Goal: Task Accomplishment & Management: Use online tool/utility

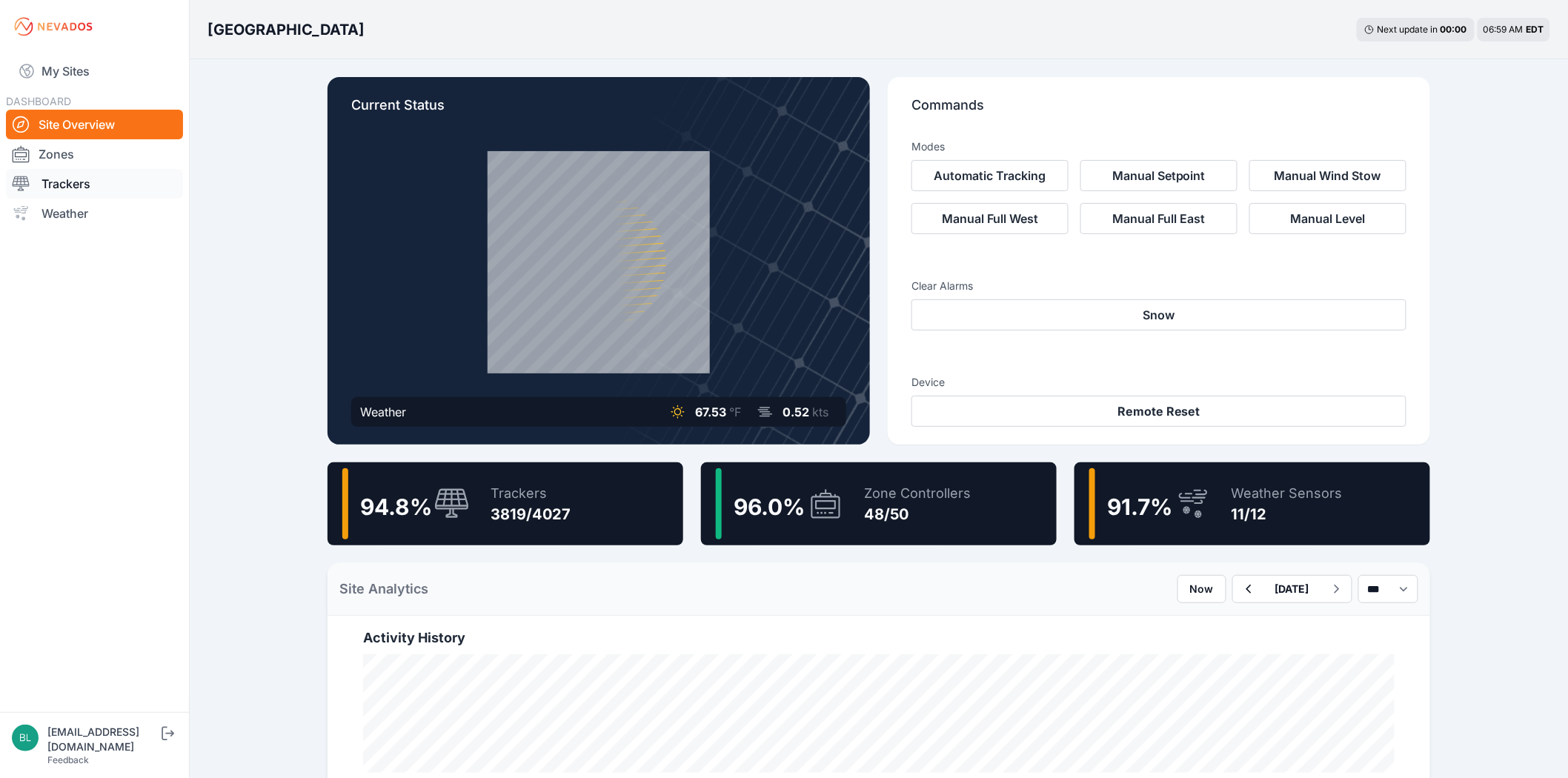
click at [115, 189] on link "Trackers" at bounding box center [94, 184] width 177 height 30
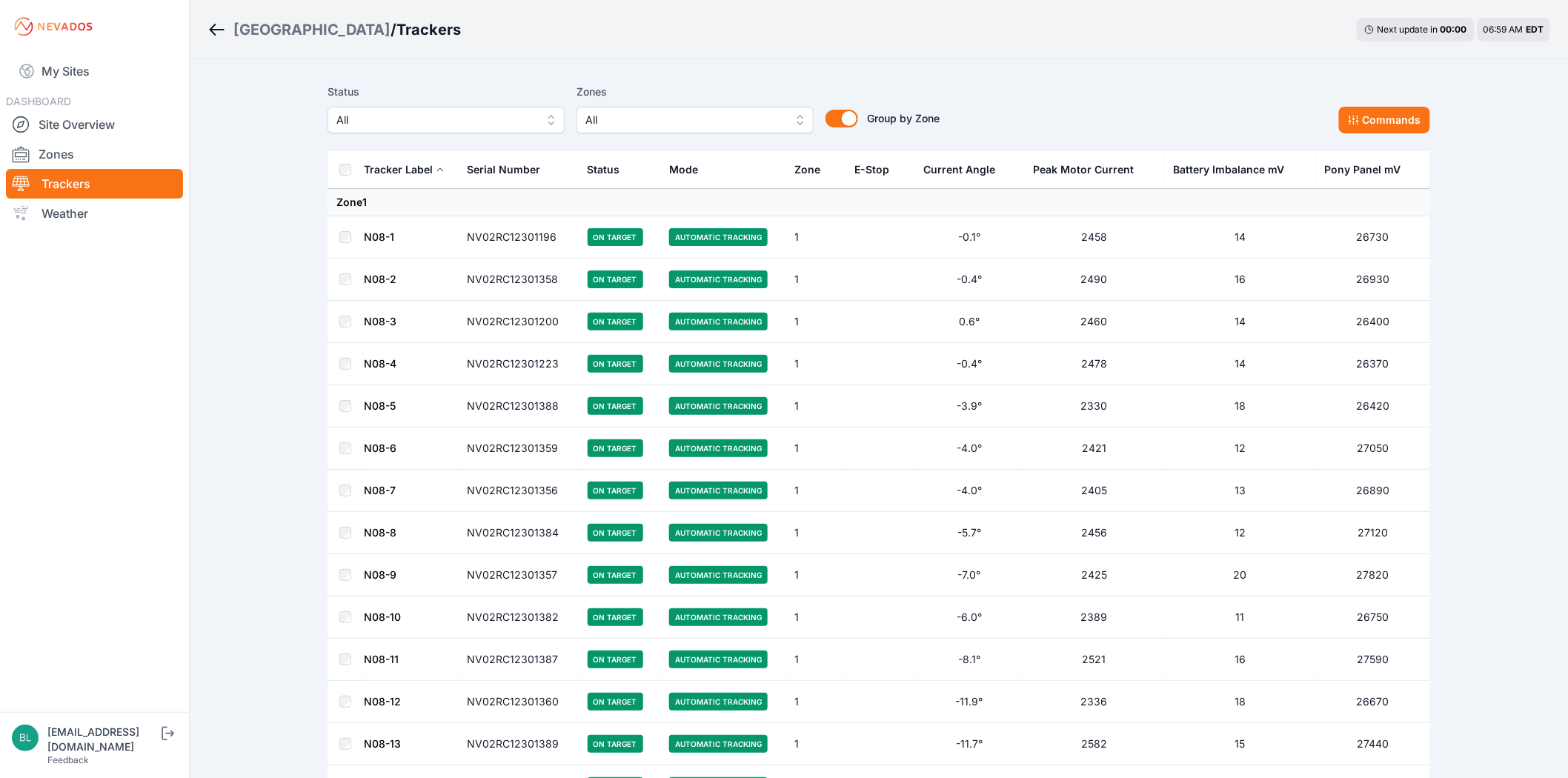
click at [691, 120] on span "All" at bounding box center [684, 120] width 198 height 18
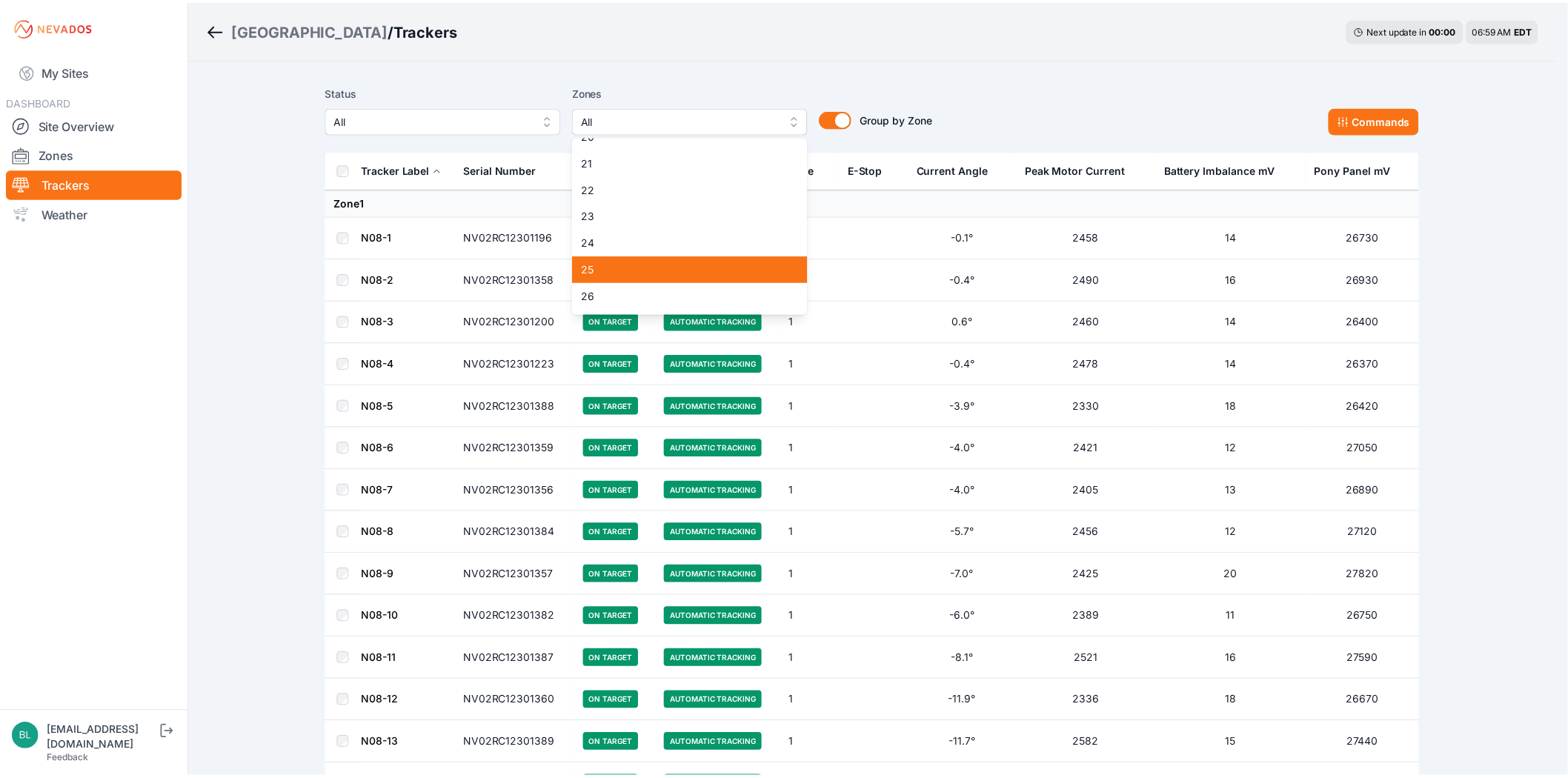
scroll to position [575, 0]
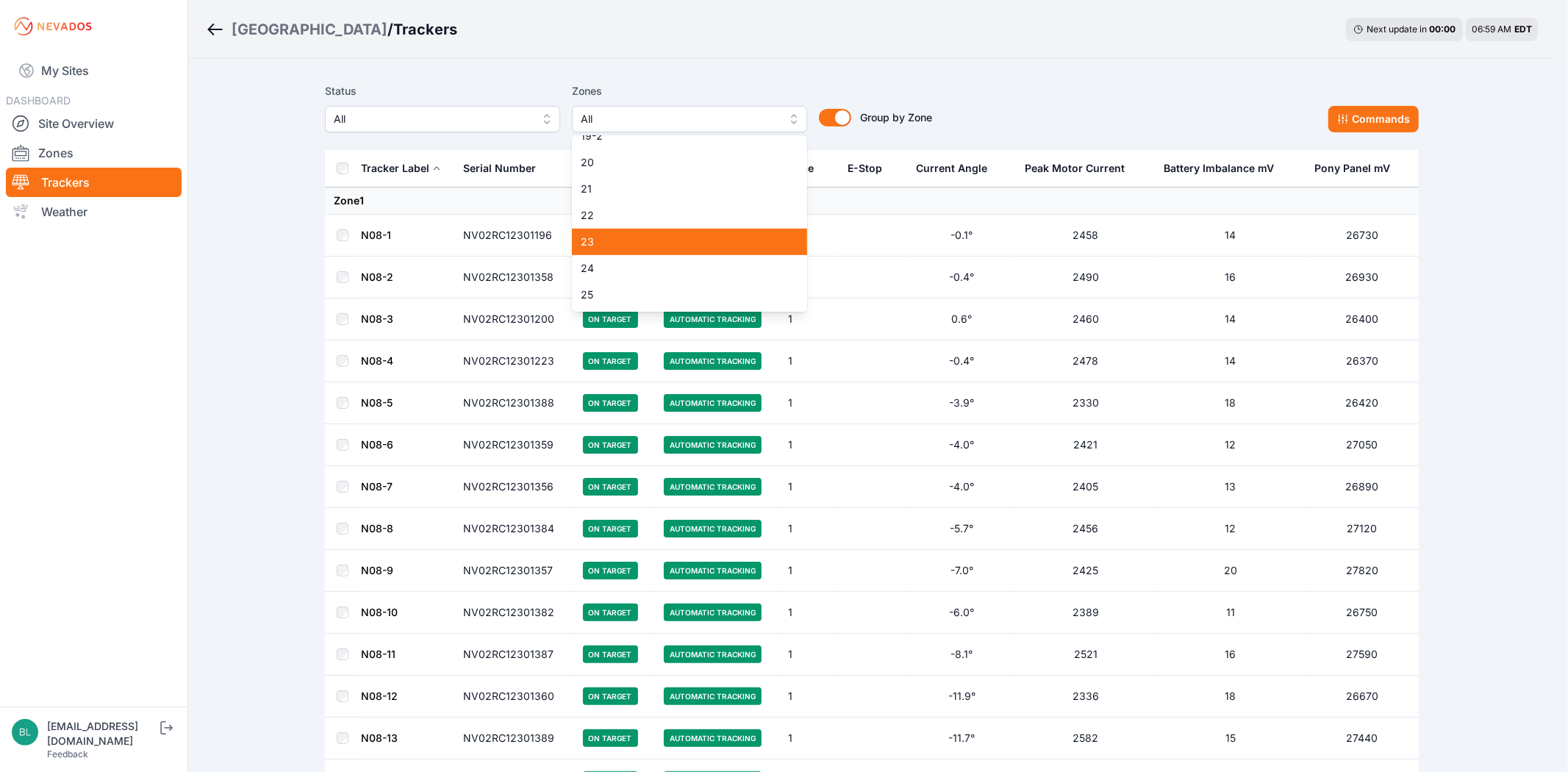
click at [643, 237] on span "23" at bounding box center [680, 241] width 200 height 15
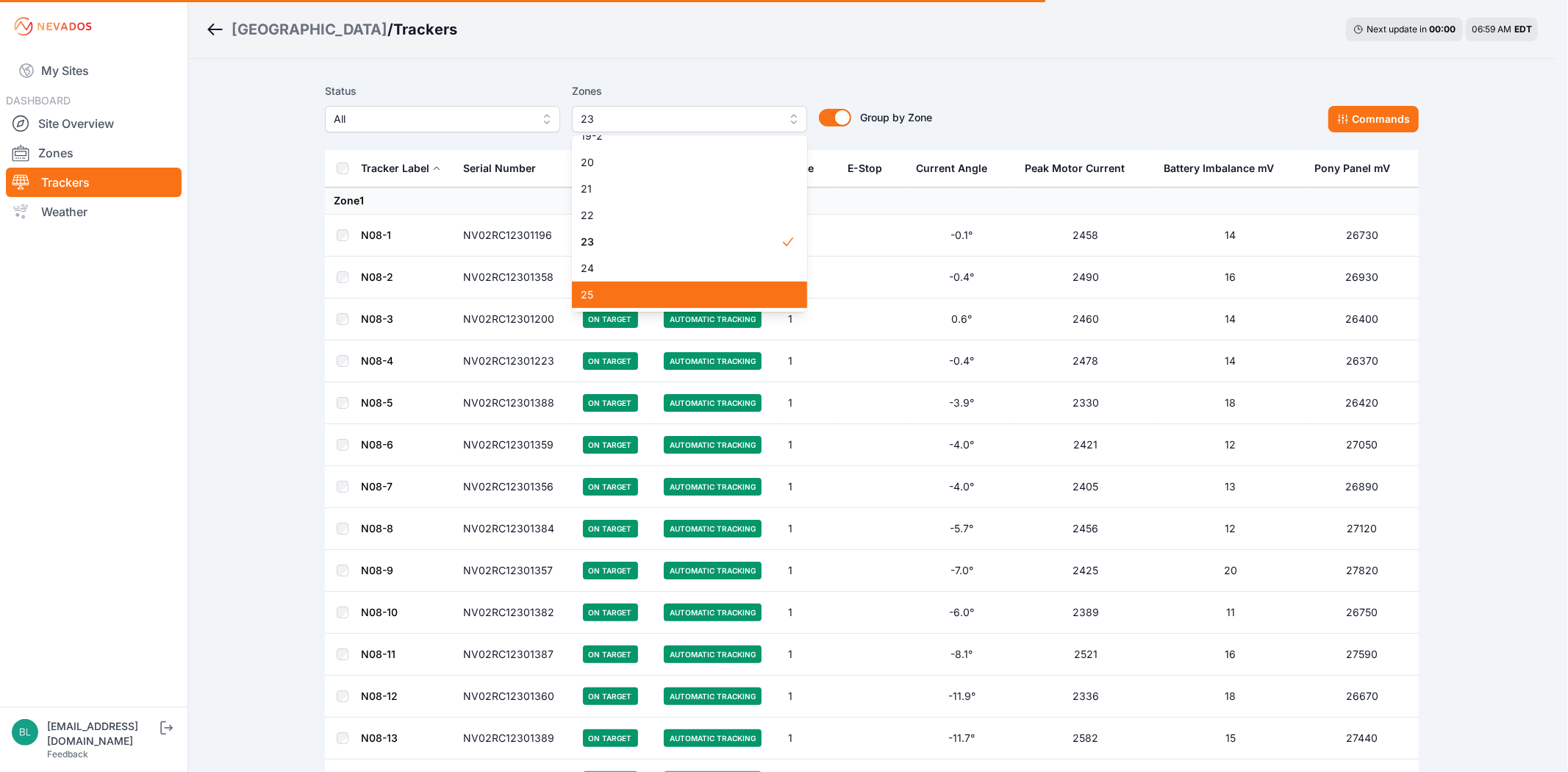
click at [635, 297] on span "25" at bounding box center [680, 295] width 200 height 15
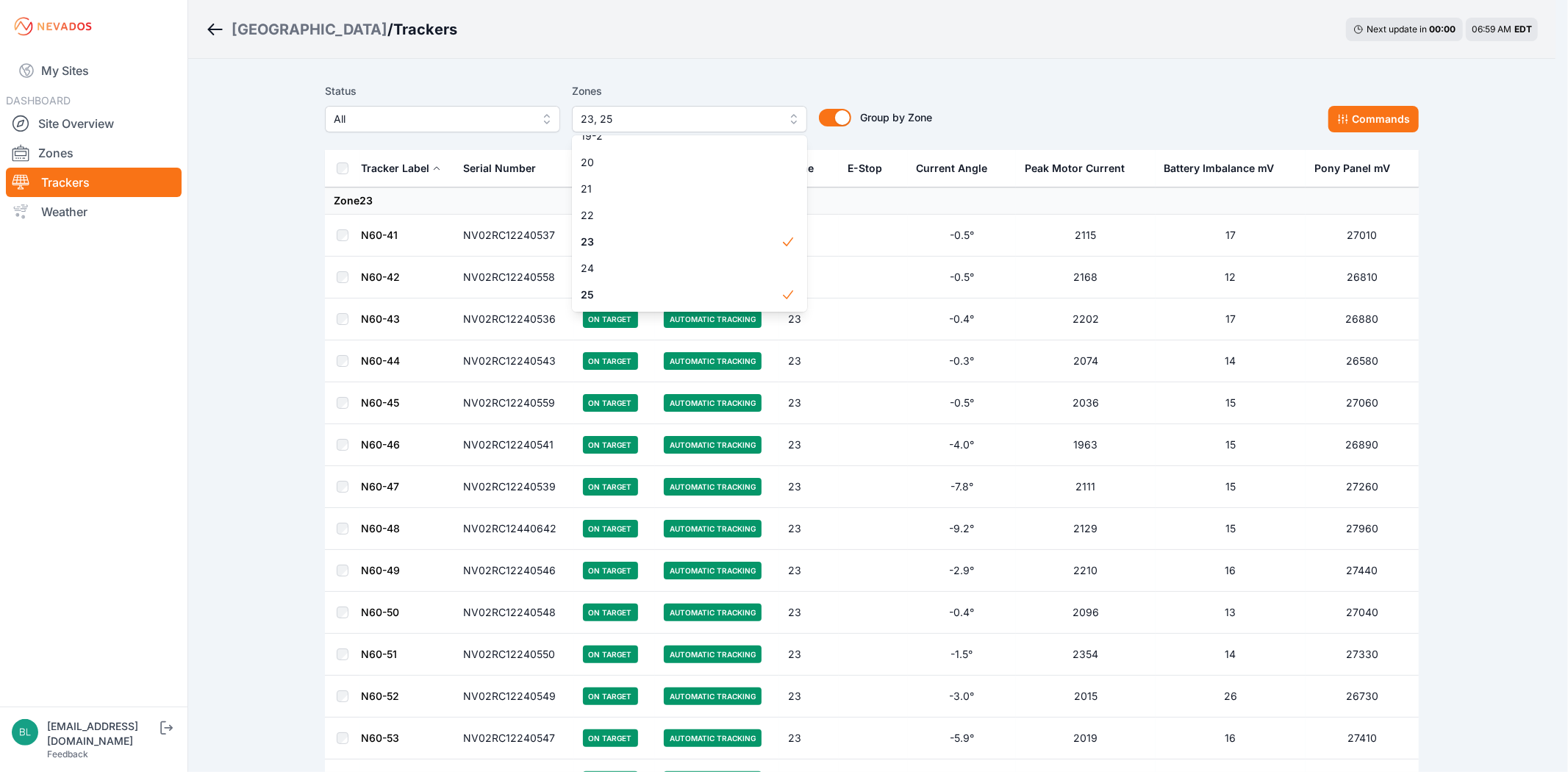
click at [1048, 79] on div "Status All Zones 23, 25 1 2 3 4 5 6 7 8 9 10 11 11-2 12 13 14 15 16 17 18 18-2 …" at bounding box center [871, 113] width 1093 height 73
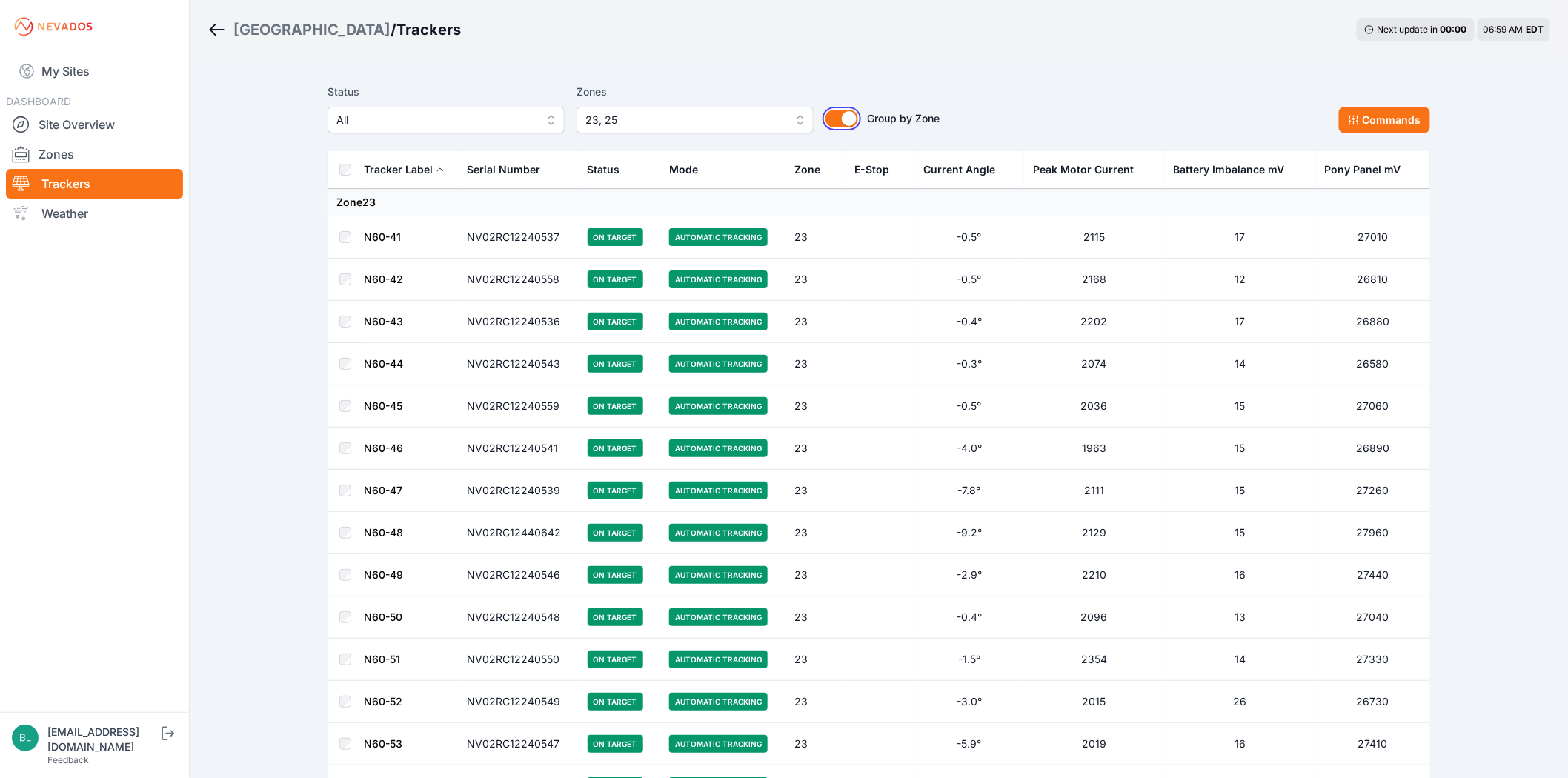
click at [845, 119] on button "Group by Zone" at bounding box center [841, 118] width 33 height 18
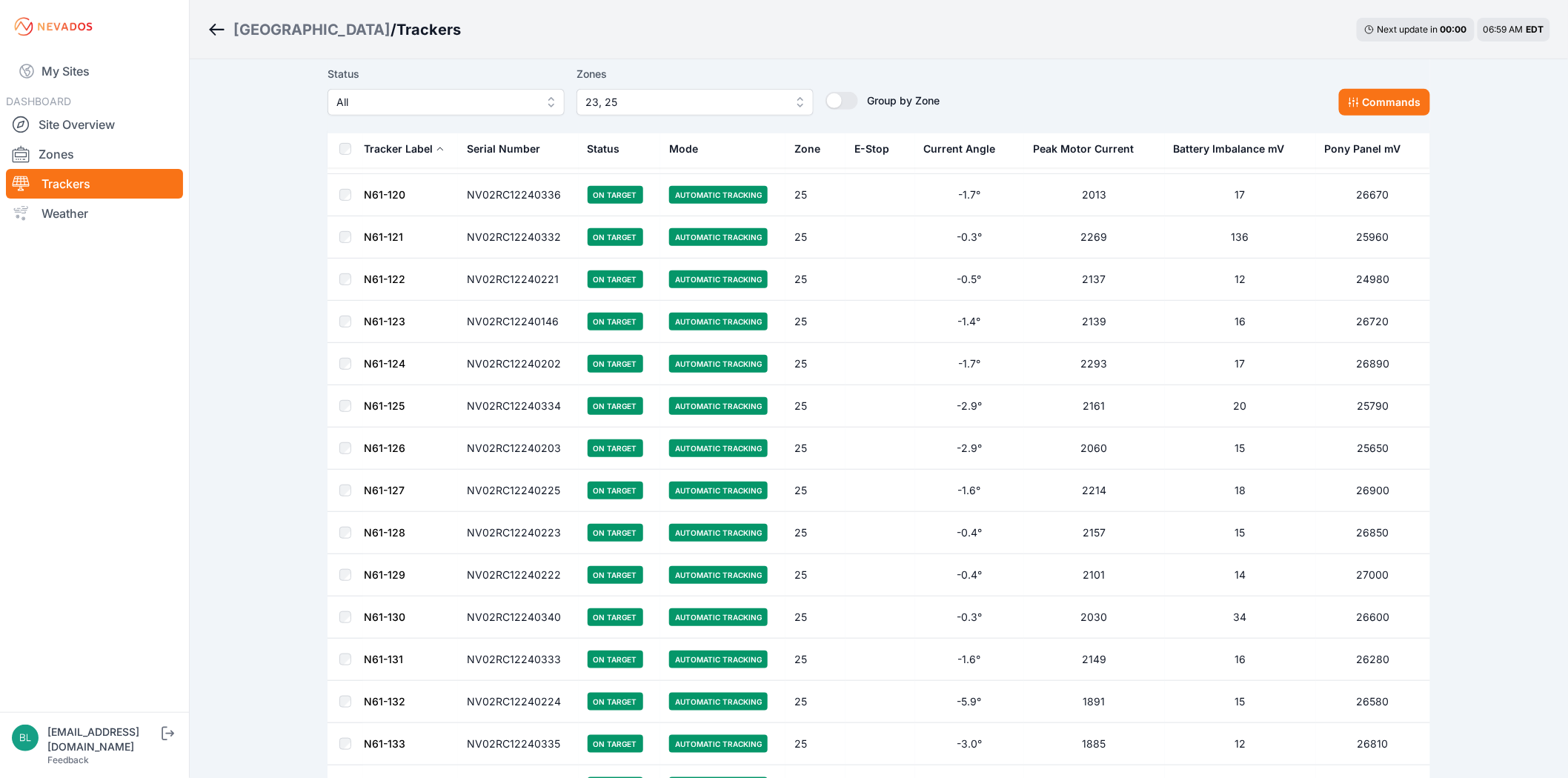
scroll to position [7470, 0]
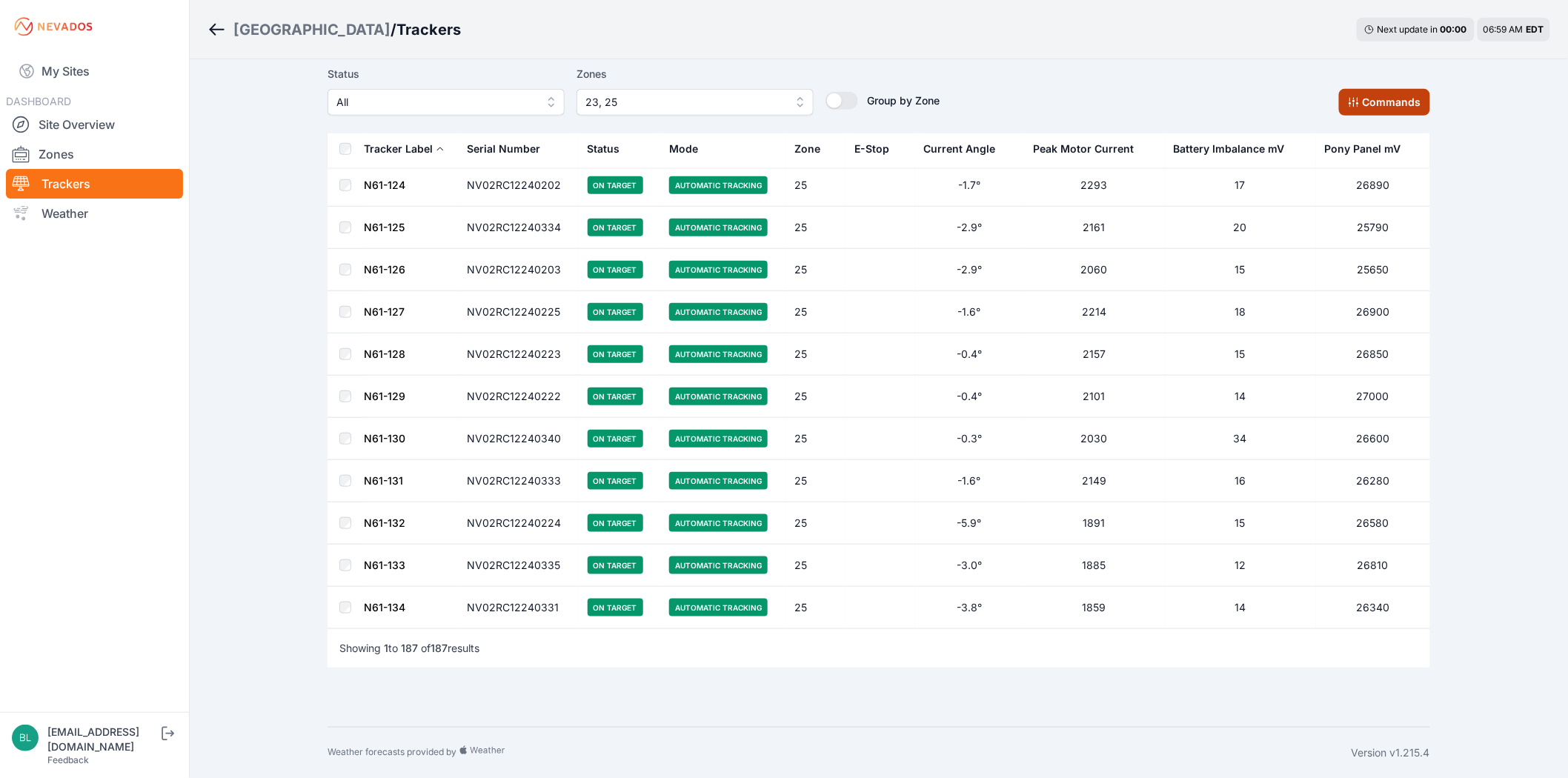
click at [1410, 101] on button "Commands" at bounding box center [1384, 102] width 91 height 26
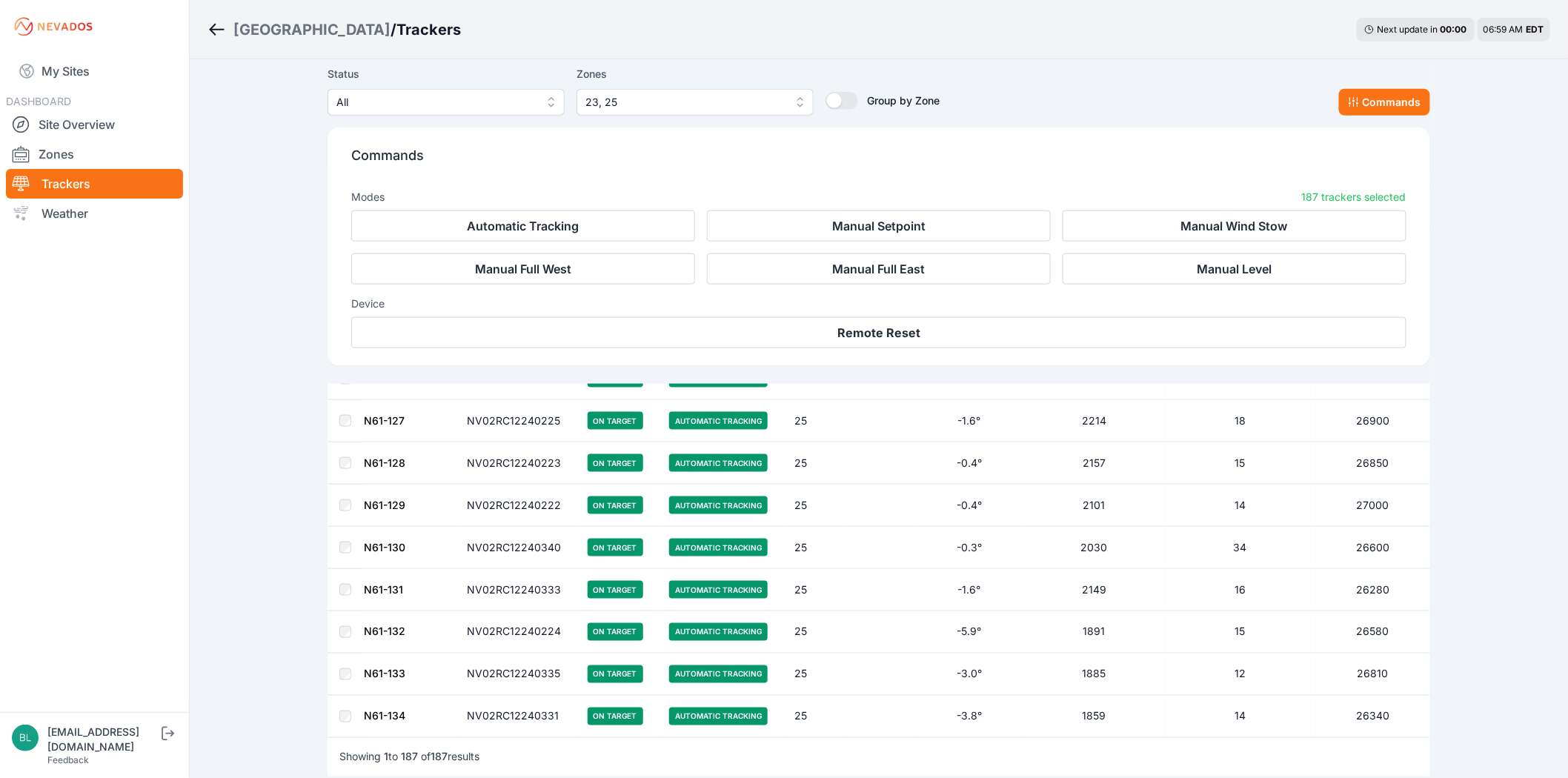
scroll to position [7719, 0]
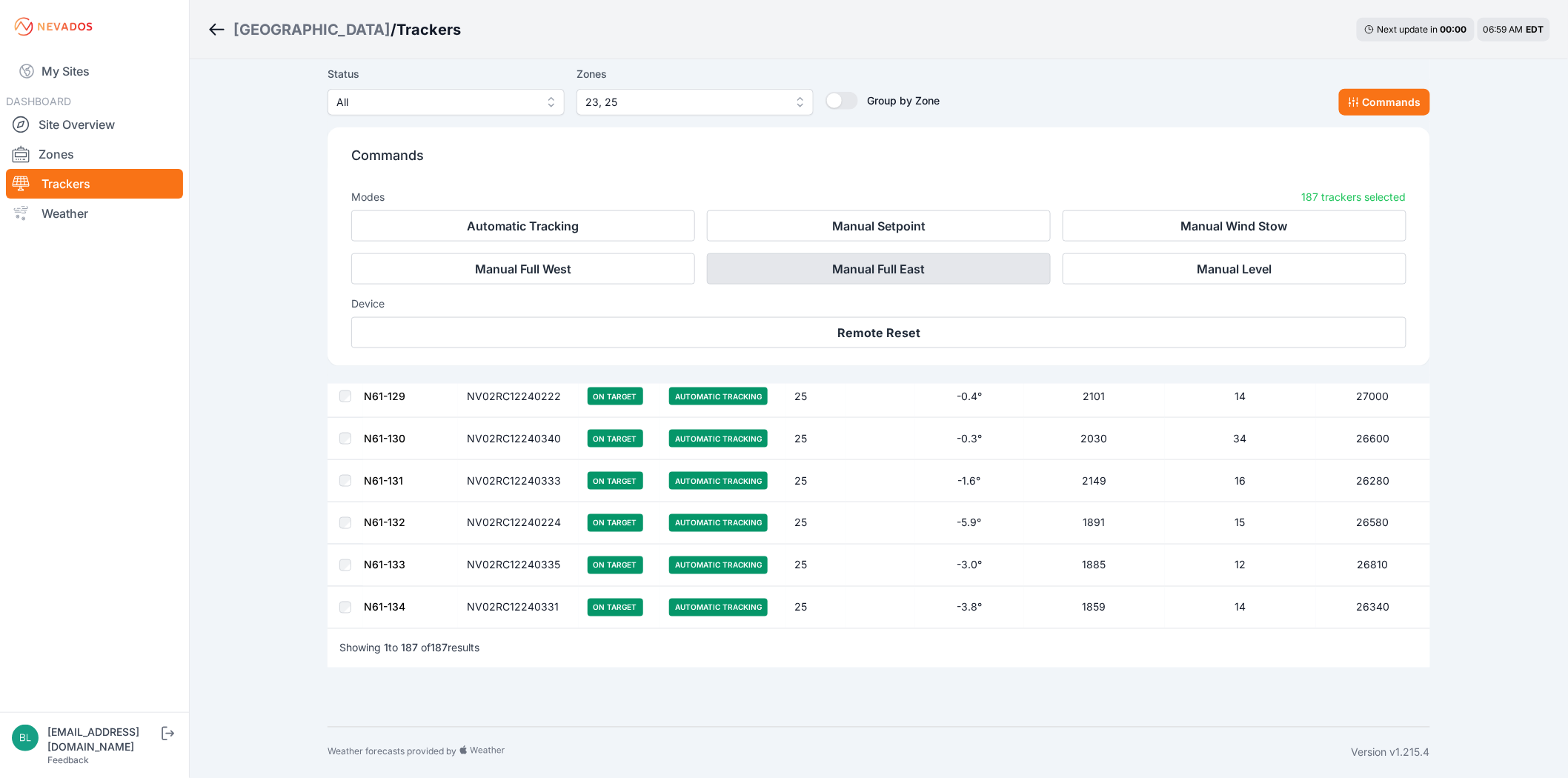
click at [809, 274] on button "Manual Full East" at bounding box center [878, 269] width 344 height 31
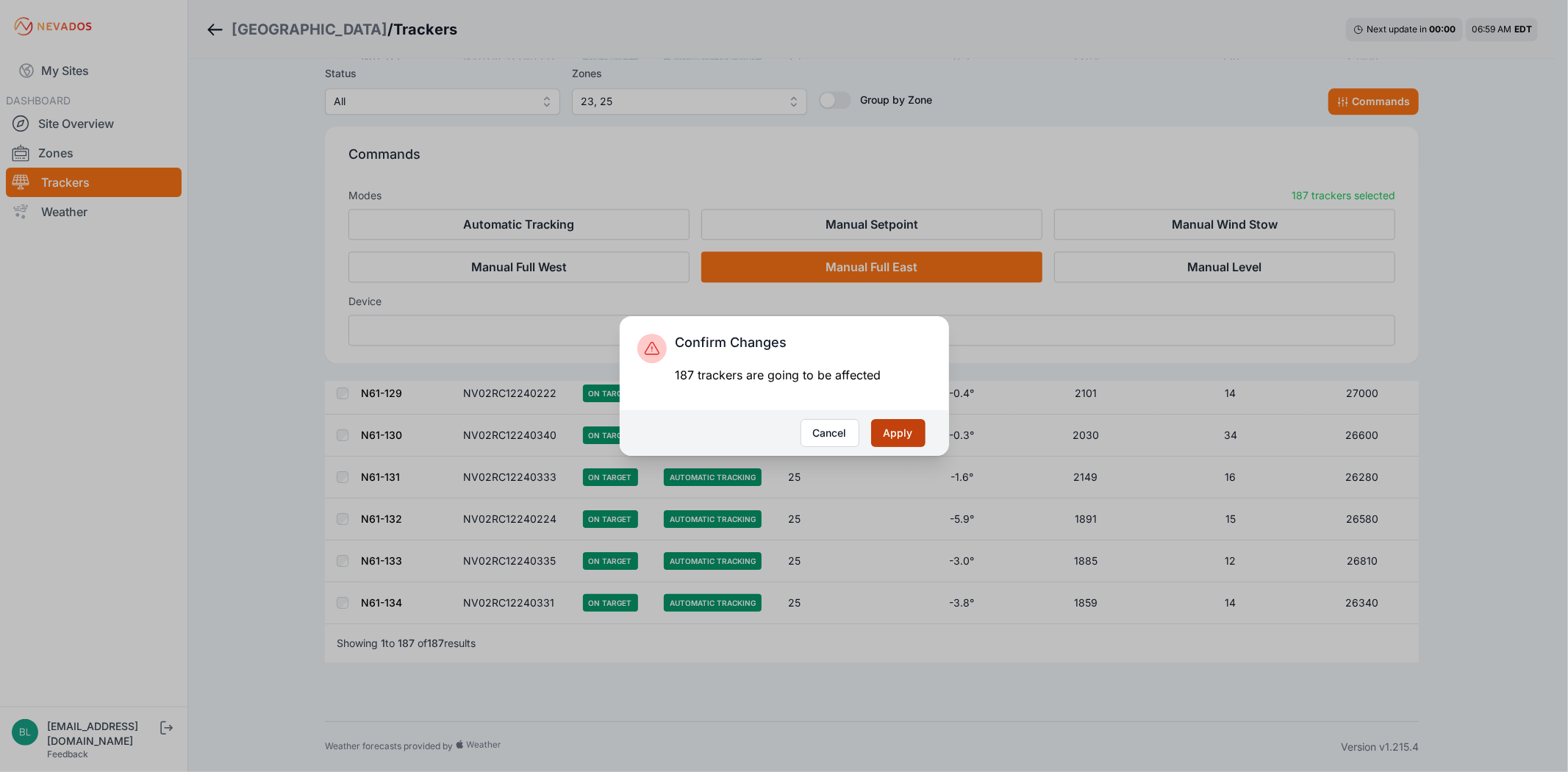
click at [898, 425] on button "Apply" at bounding box center [898, 433] width 54 height 28
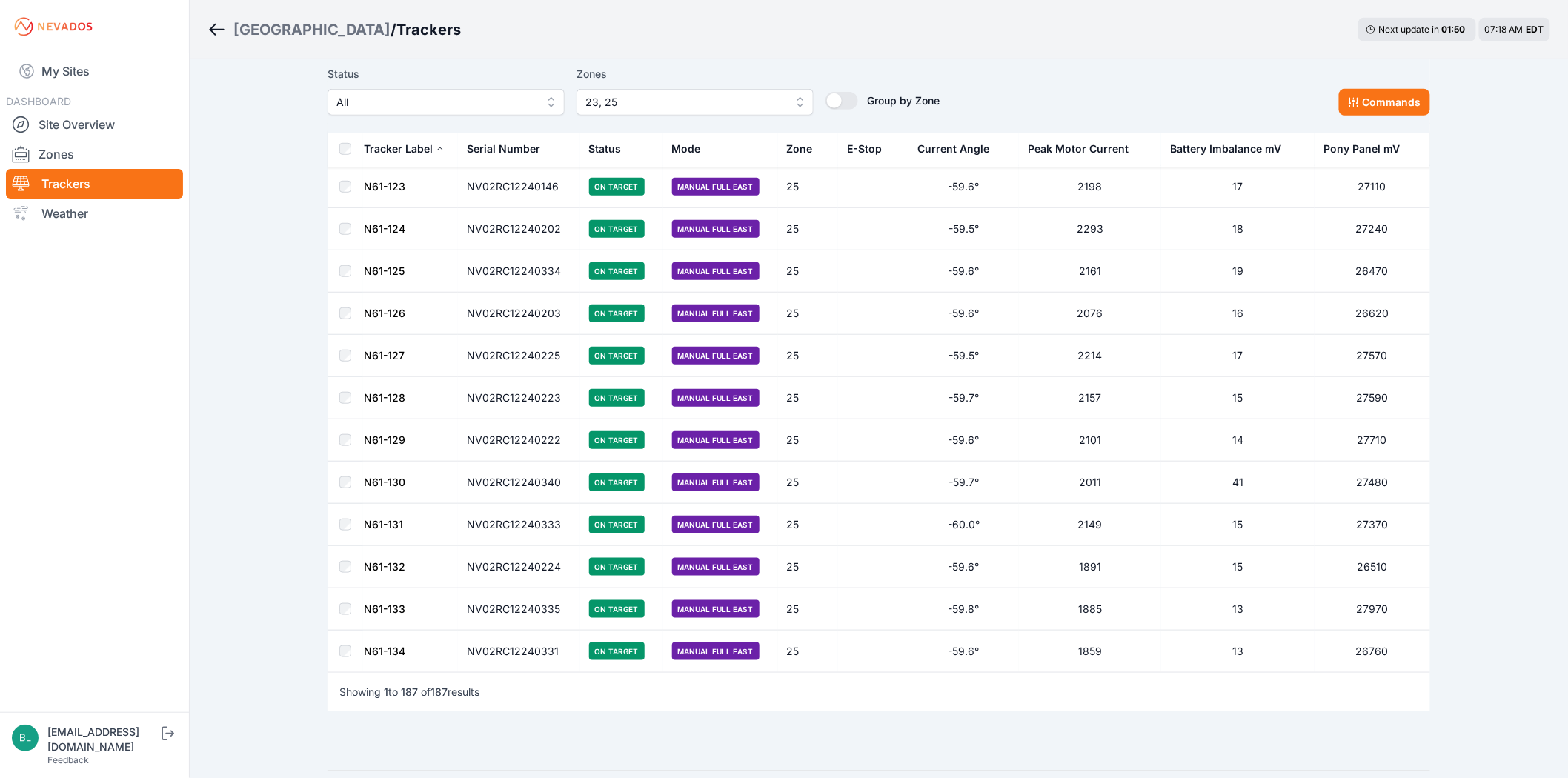
scroll to position [7470, 0]
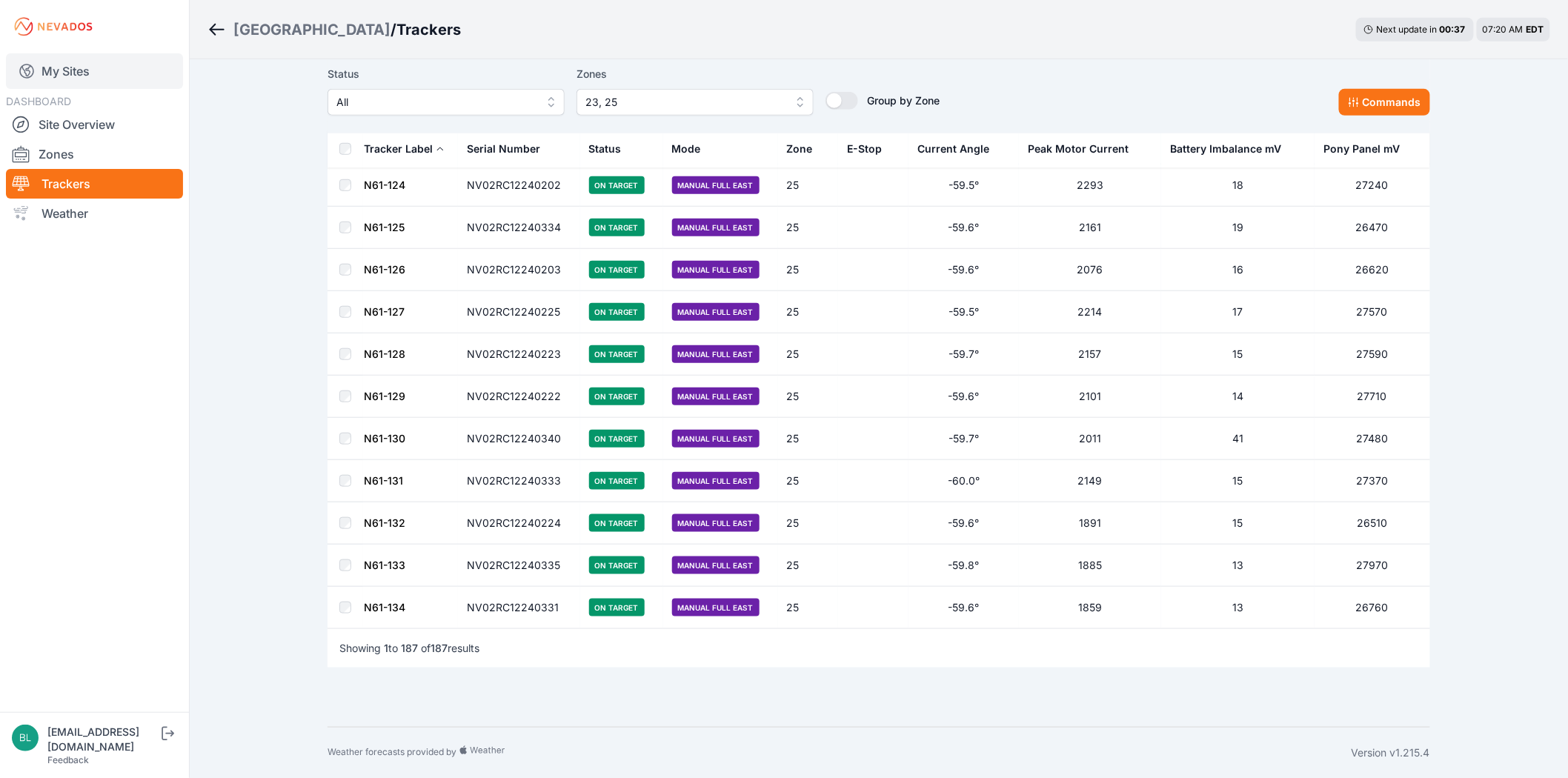
click at [63, 69] on link "My Sites" at bounding box center [94, 71] width 177 height 35
